Goal: Use online tool/utility: Utilize a website feature to perform a specific function

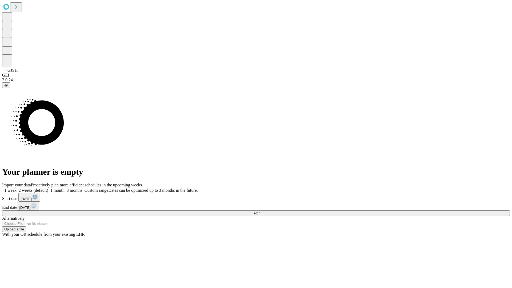
click at [260, 211] on span "Fetch" at bounding box center [255, 213] width 9 height 4
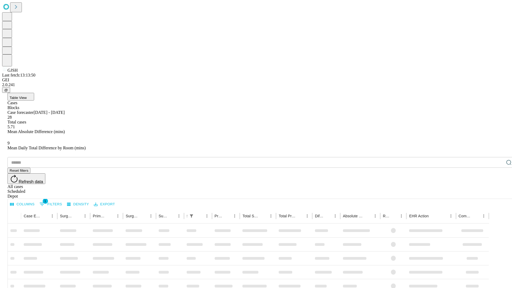
click at [27, 96] on span "Table View" at bounding box center [18, 98] width 17 height 4
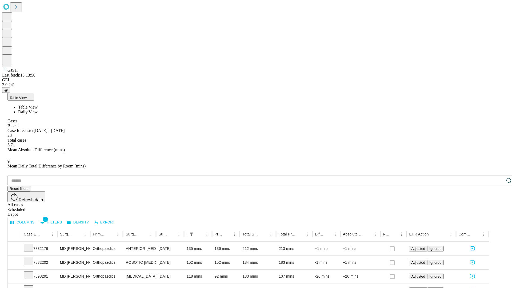
click at [38, 110] on span "Daily View" at bounding box center [27, 112] width 19 height 5
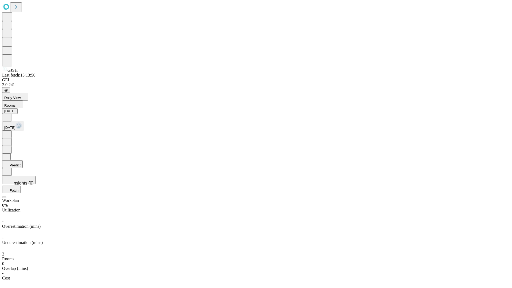
click at [23, 160] on button "Predict" at bounding box center [12, 164] width 21 height 8
